Goal: Task Accomplishment & Management: Manage account settings

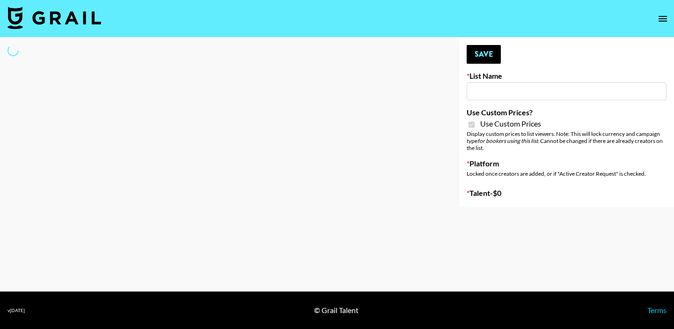
select select "Brand"
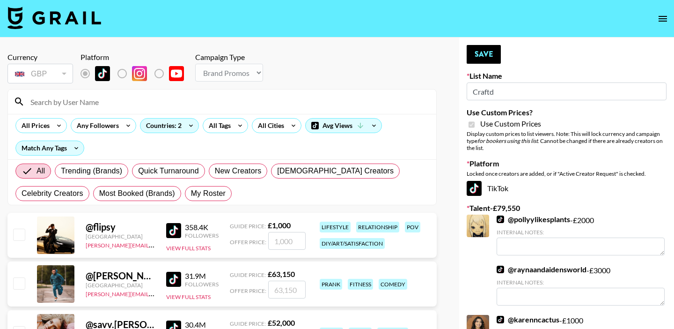
type input "Craftd"
checkbox input "true"
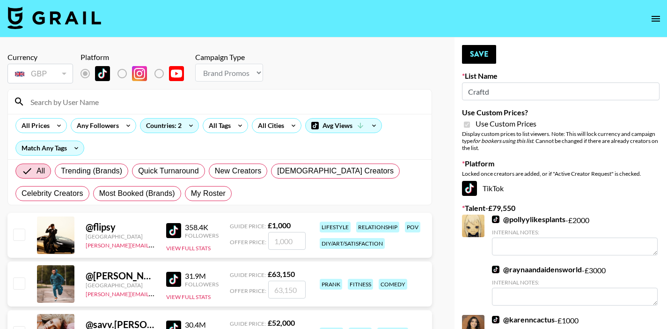
click at [296, 105] on input at bounding box center [225, 101] width 401 height 15
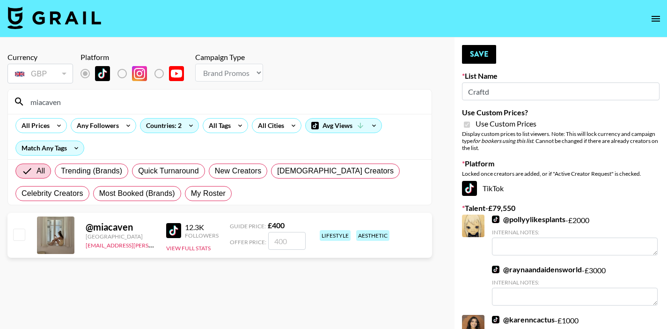
type input "miacaven"
click at [19, 233] on input "checkbox" at bounding box center [18, 234] width 11 height 11
checkbox input "true"
click at [291, 243] on input "400" at bounding box center [286, 241] width 37 height 18
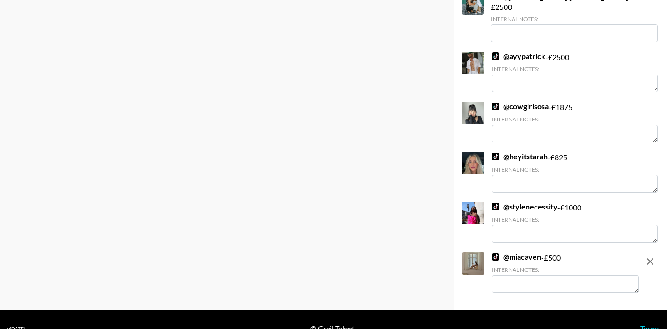
scroll to position [2086, 0]
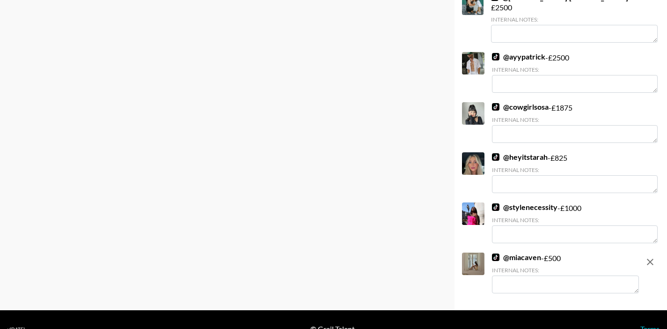
type input "500"
click at [540, 275] on textarea at bounding box center [565, 284] width 147 height 18
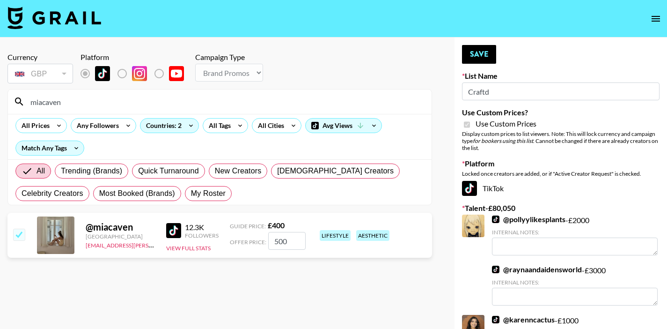
scroll to position [0, 0]
type textarea "please see IG"
click at [486, 52] on button "Save" at bounding box center [479, 54] width 34 height 19
